Goal: Task Accomplishment & Management: Manage account settings

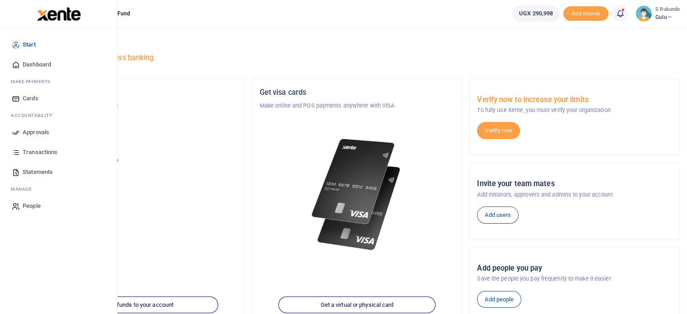
click at [18, 130] on icon at bounding box center [16, 132] width 8 height 8
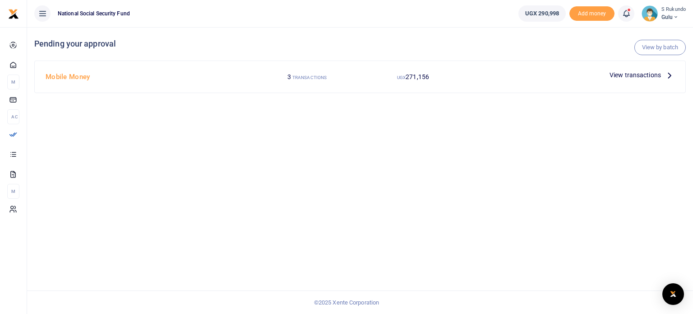
click at [668, 75] on icon at bounding box center [670, 75] width 10 height 10
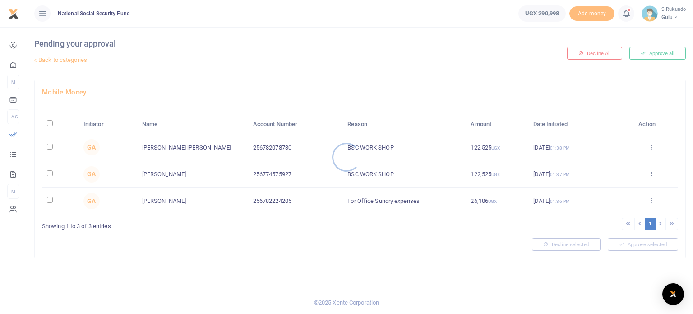
click at [51, 123] on div at bounding box center [346, 157] width 693 height 314
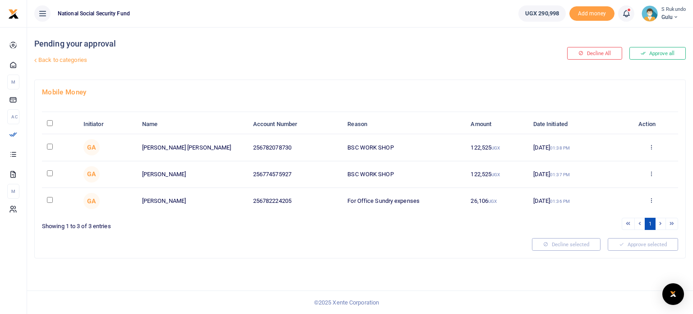
click at [48, 121] on input "\a \a : activate to sort column descending" at bounding box center [50, 123] width 6 height 6
checkbox input "true"
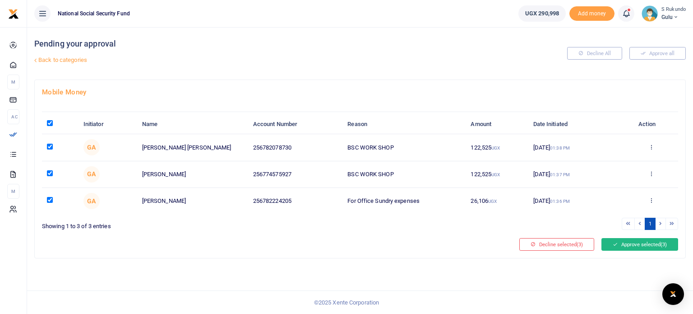
click at [630, 243] on button "Approve selected (3)" at bounding box center [640, 244] width 77 height 13
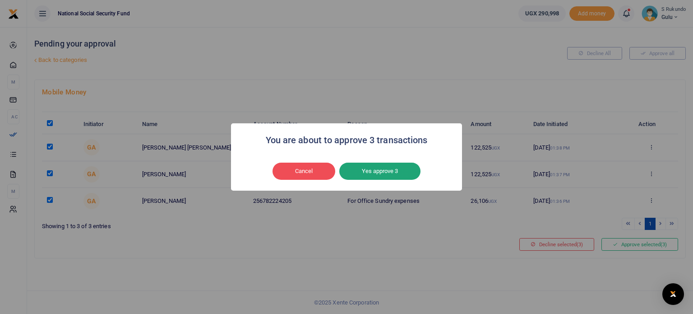
click at [385, 172] on button "Yes approve 3" at bounding box center [379, 170] width 81 height 17
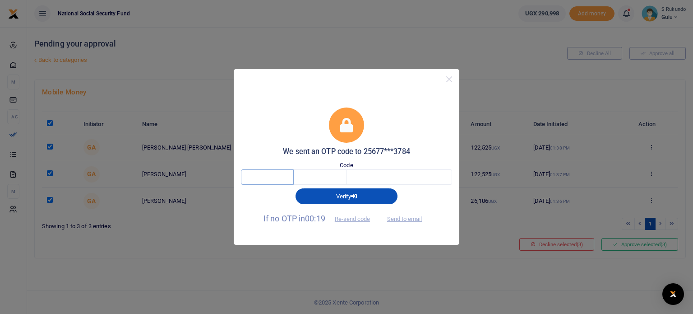
click at [274, 174] on input "text" at bounding box center [267, 176] width 53 height 15
type input "6"
type input "7"
type input "3"
type input "5"
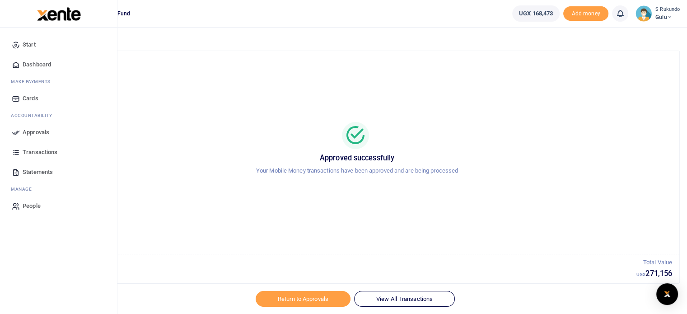
click at [30, 132] on span "Approvals" at bounding box center [36, 132] width 27 height 9
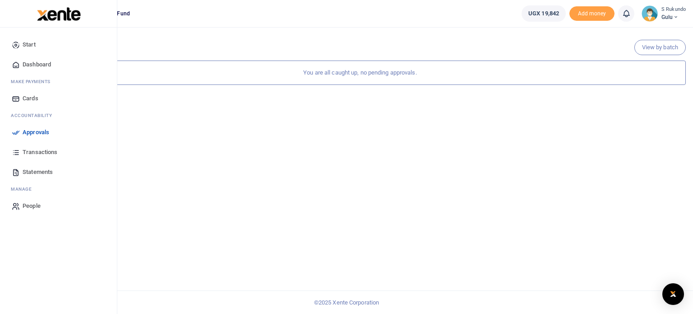
click at [34, 63] on span "Dashboard" at bounding box center [37, 64] width 28 height 9
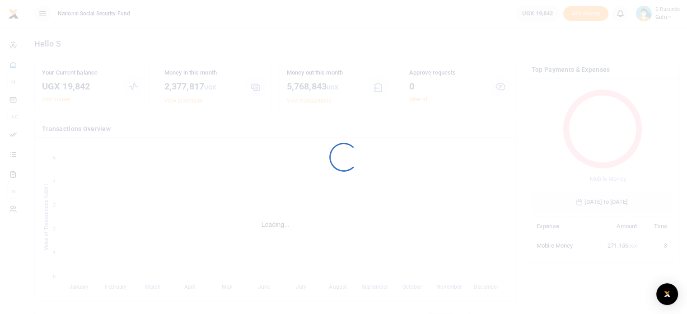
scroll to position [7, 7]
